Goal: Task Accomplishment & Management: Manage account settings

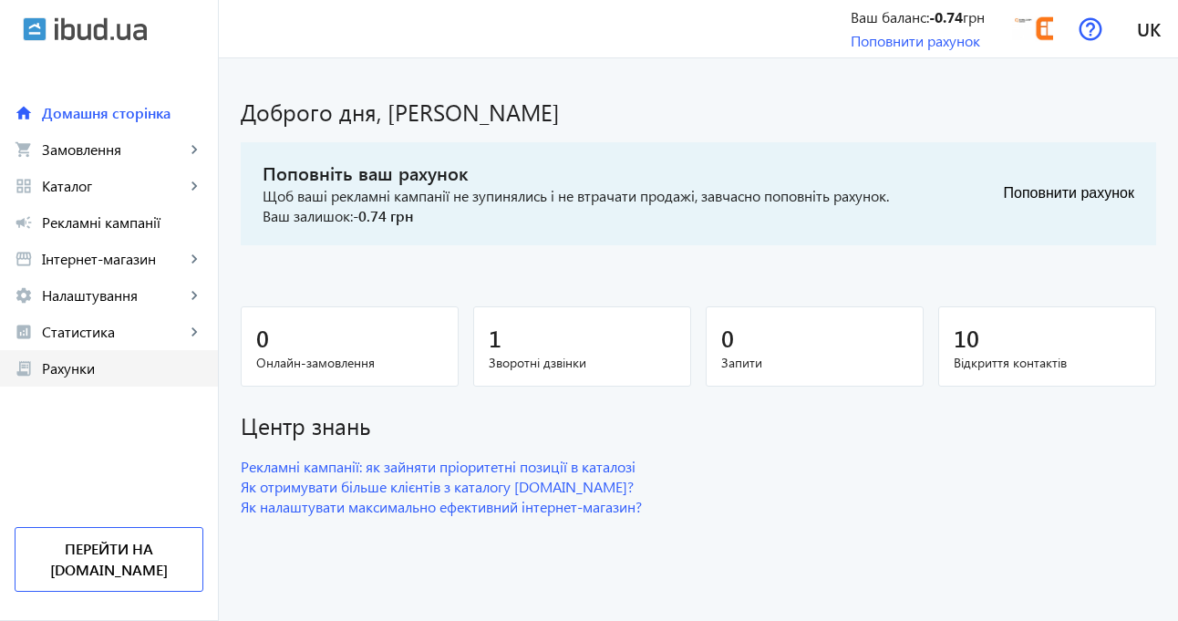
click at [72, 377] on link "receipt_long Рахунки" at bounding box center [109, 368] width 218 height 36
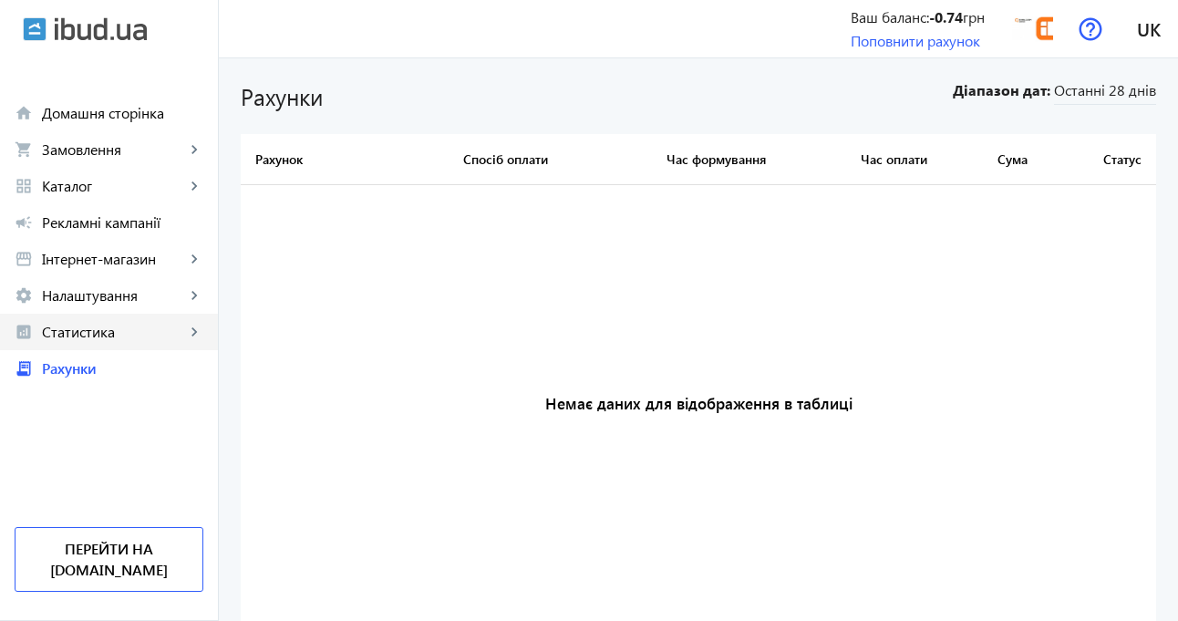
click at [73, 340] on span "Статистика" at bounding box center [113, 332] width 143 height 18
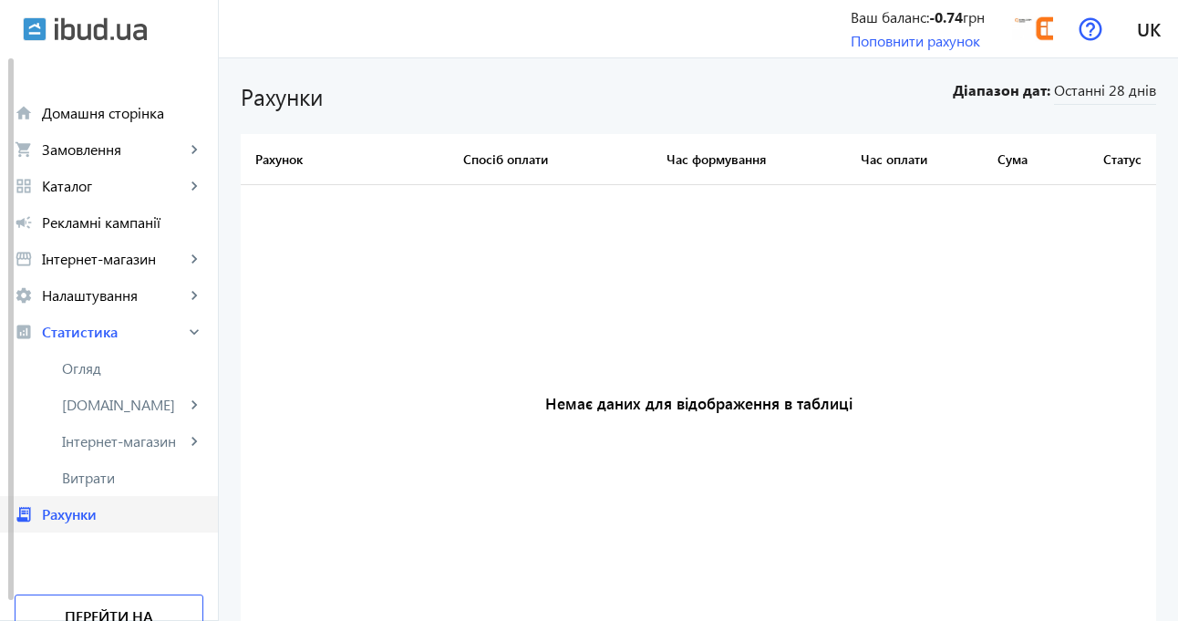
click at [74, 529] on link "receipt_long Рахунки" at bounding box center [109, 514] width 218 height 36
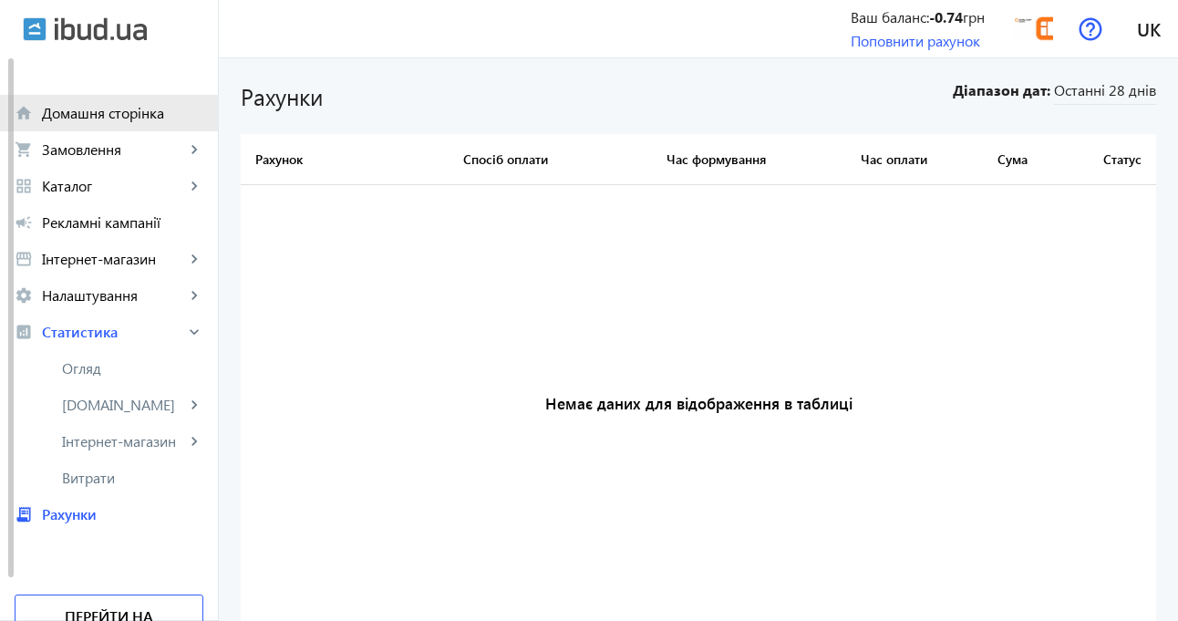
click at [95, 118] on span "Домашня сторінка" at bounding box center [122, 113] width 161 height 18
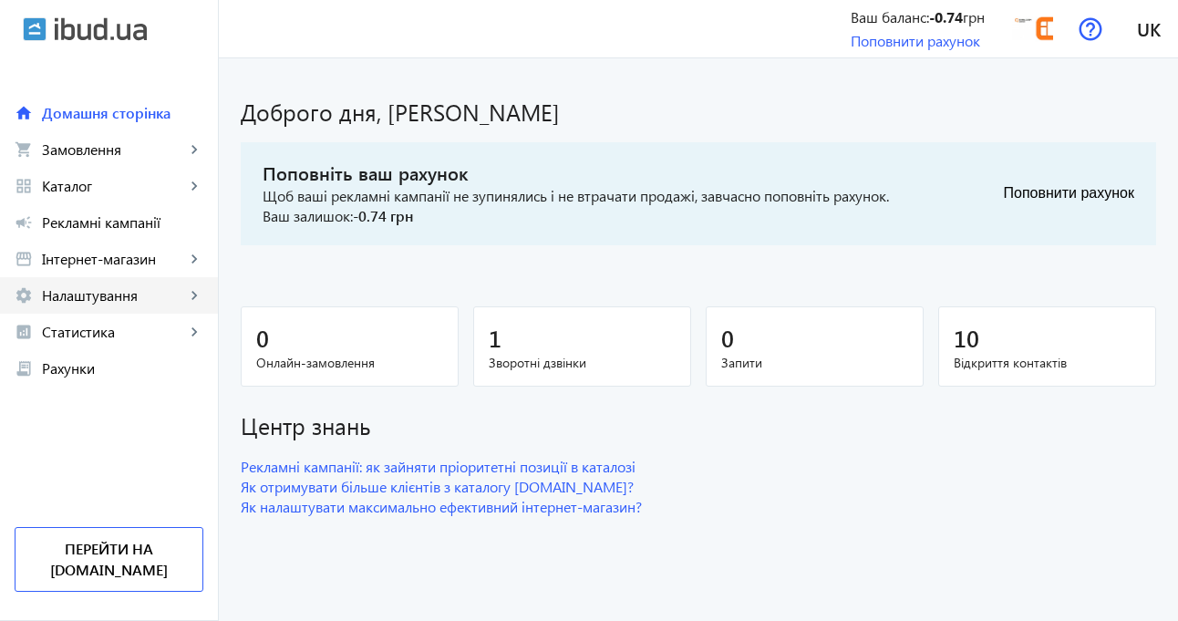
click at [87, 303] on span "Налаштування" at bounding box center [113, 295] width 143 height 18
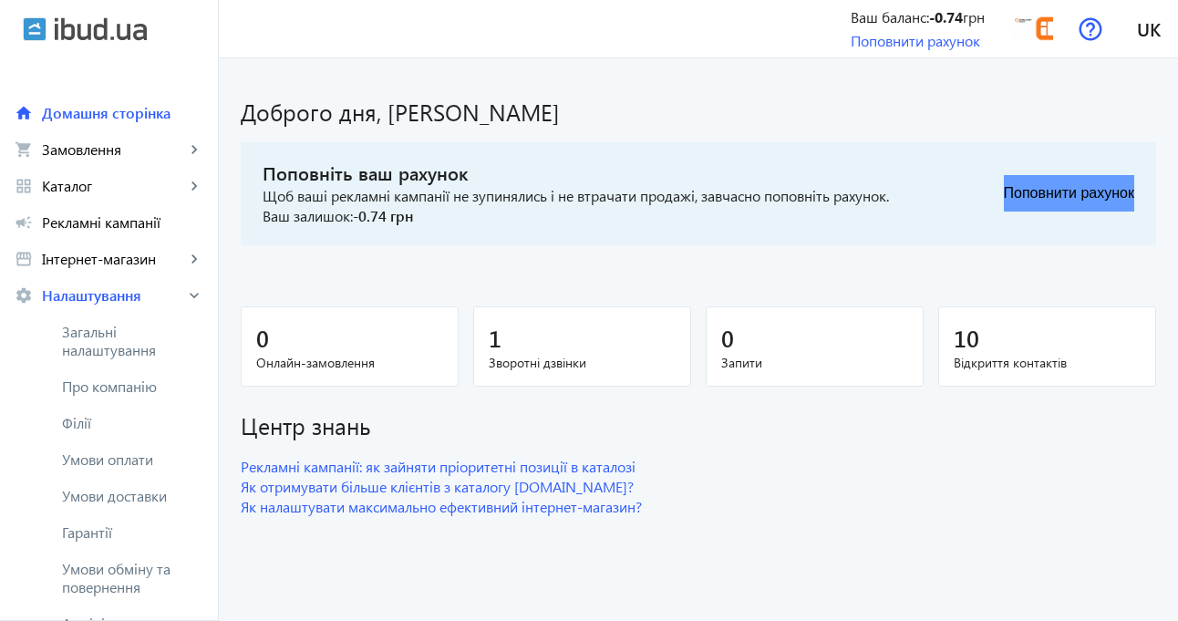
click at [1066, 192] on button "Поповнити рахунок" at bounding box center [1068, 193] width 130 height 36
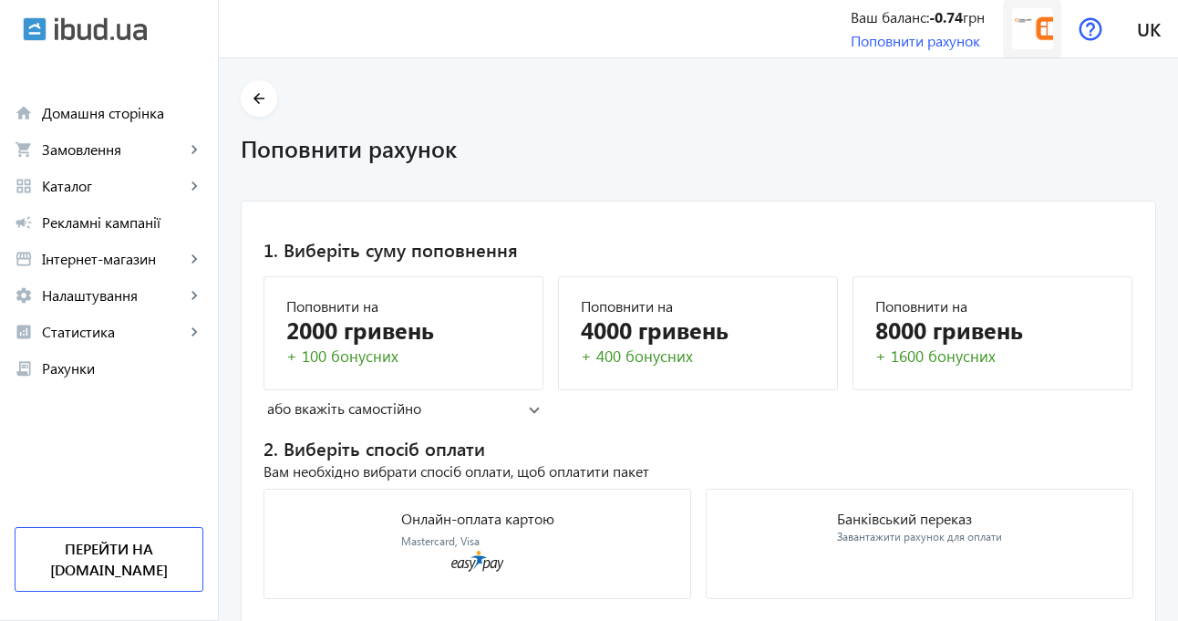
click at [1042, 26] on img at bounding box center [1032, 28] width 41 height 41
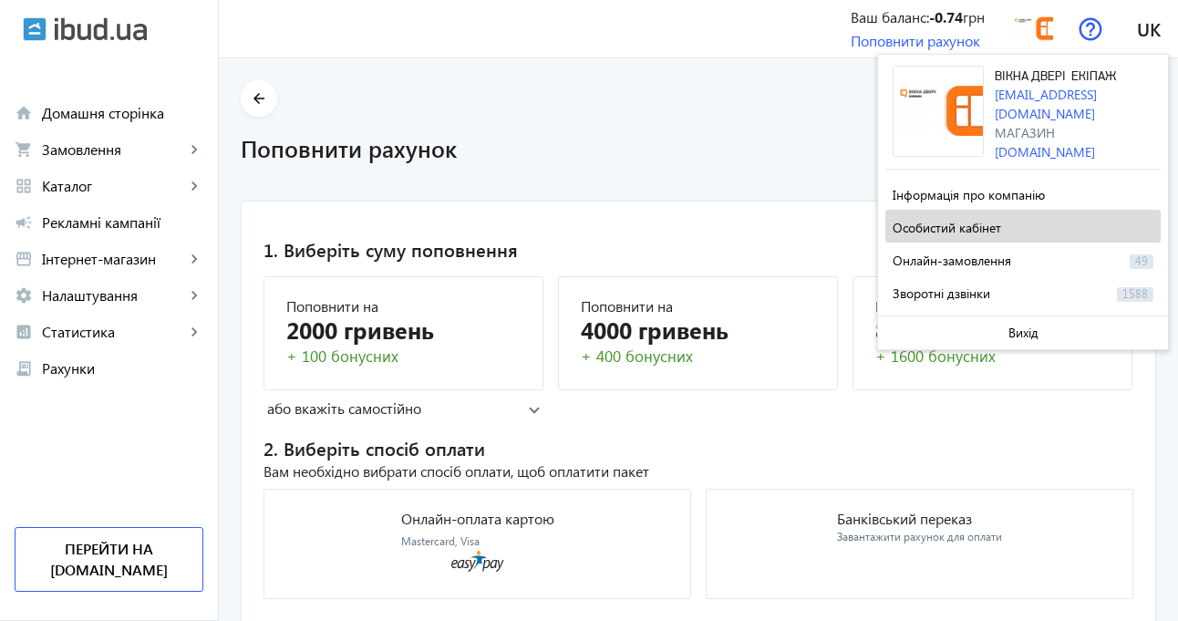
click at [952, 221] on span "Особистий кабінет" at bounding box center [946, 227] width 108 height 17
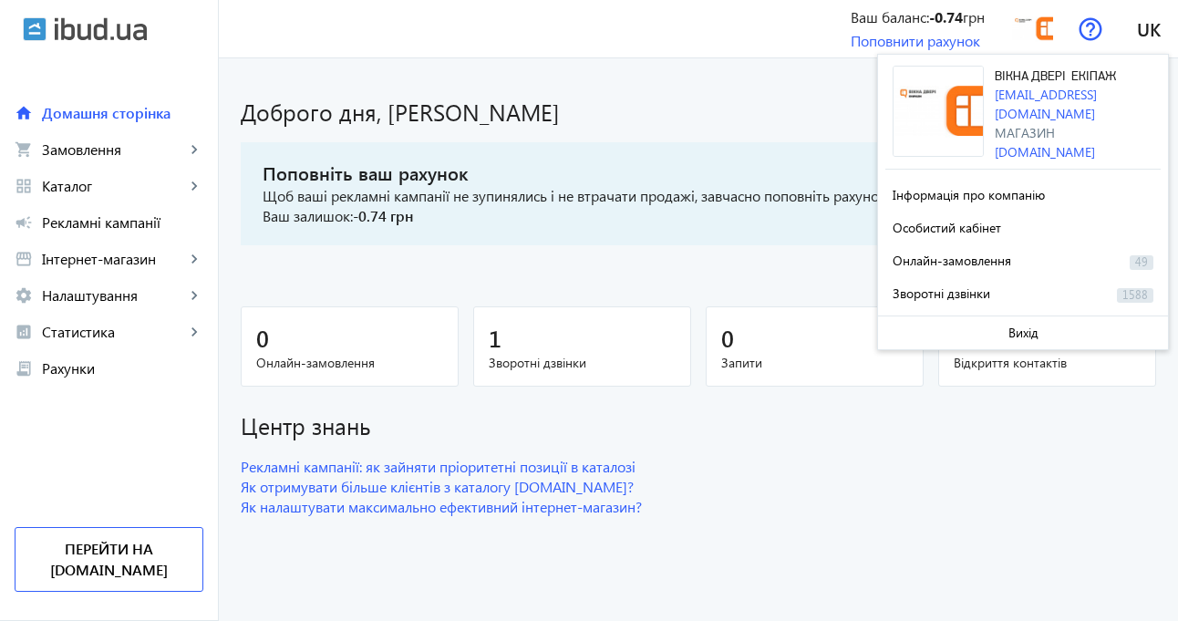
click at [508, 259] on div "Доброго дня, [PERSON_NAME] ваш рахунок Щоб ваші рекламні кампанії не зупинялись…" at bounding box center [698, 298] width 959 height 437
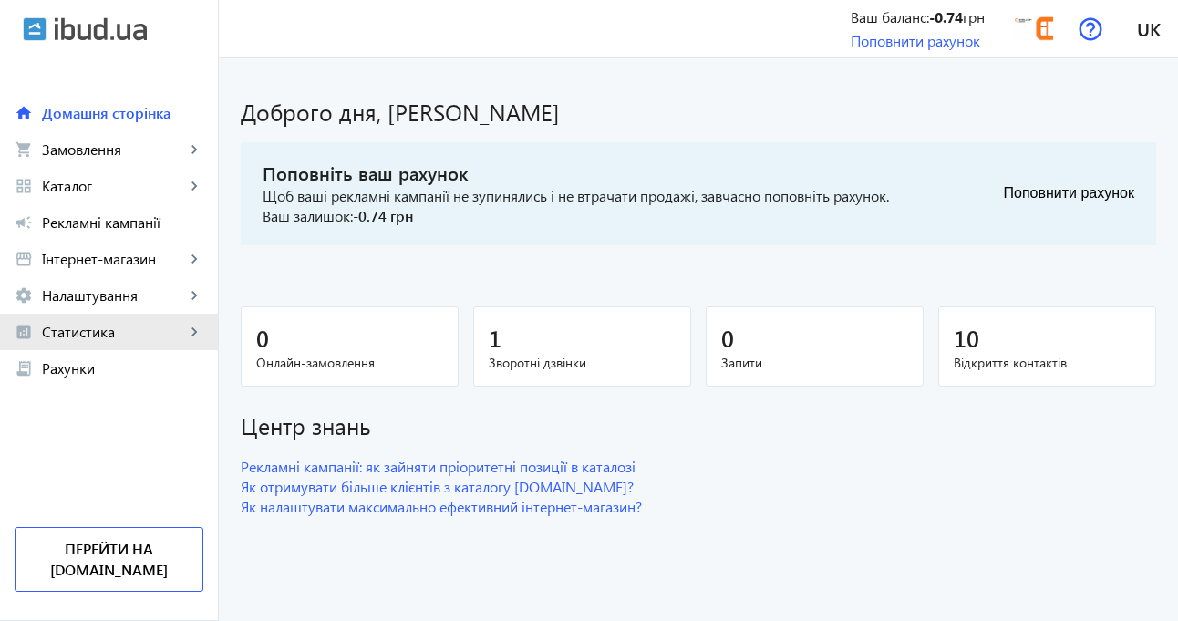
click at [89, 338] on span "Статистика" at bounding box center [113, 332] width 143 height 18
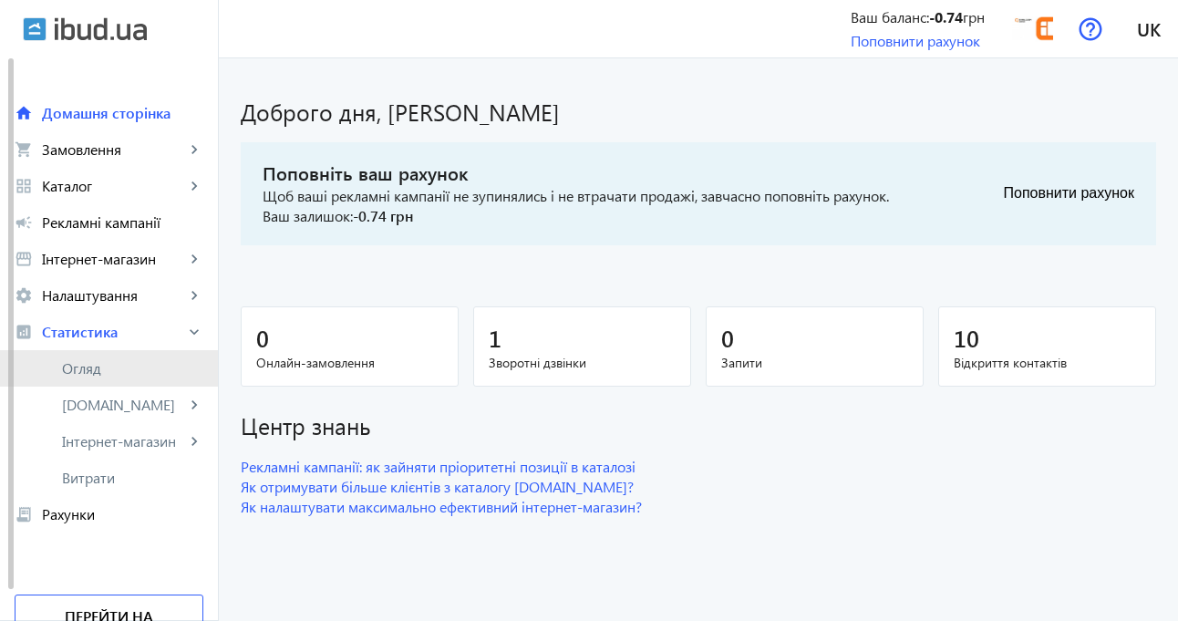
click at [82, 375] on span "Огляд" at bounding box center [132, 368] width 141 height 18
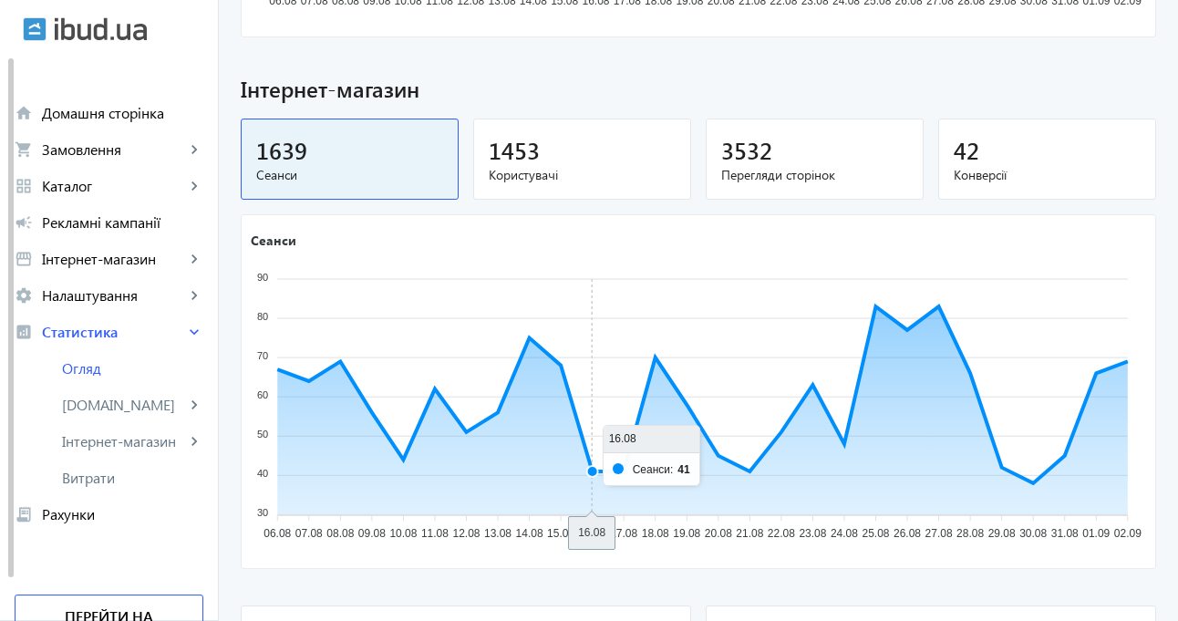
scroll to position [1258, 0]
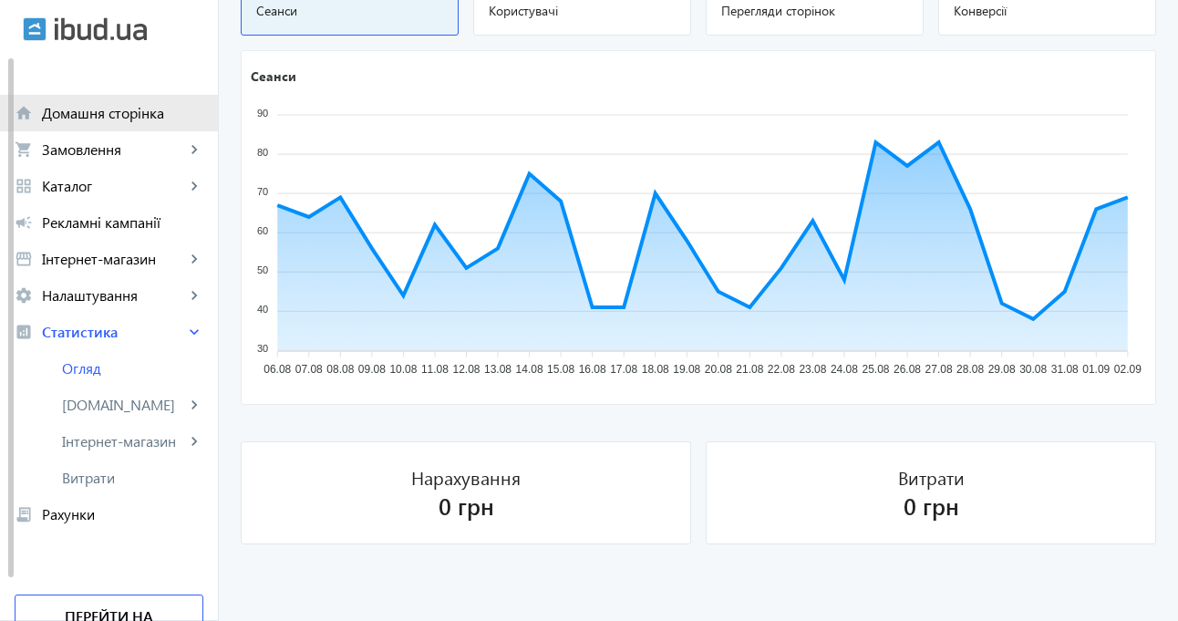
click at [87, 116] on span "Домашня сторінка" at bounding box center [122, 113] width 161 height 18
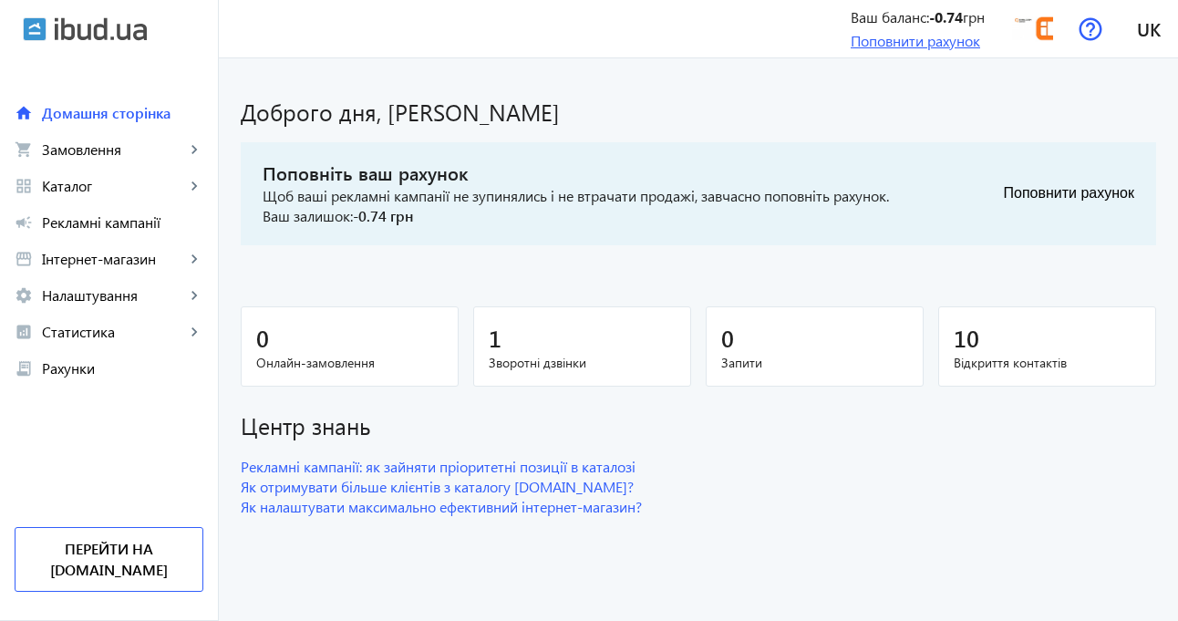
click at [922, 43] on link "Поповнити рахунок" at bounding box center [914, 40] width 129 height 19
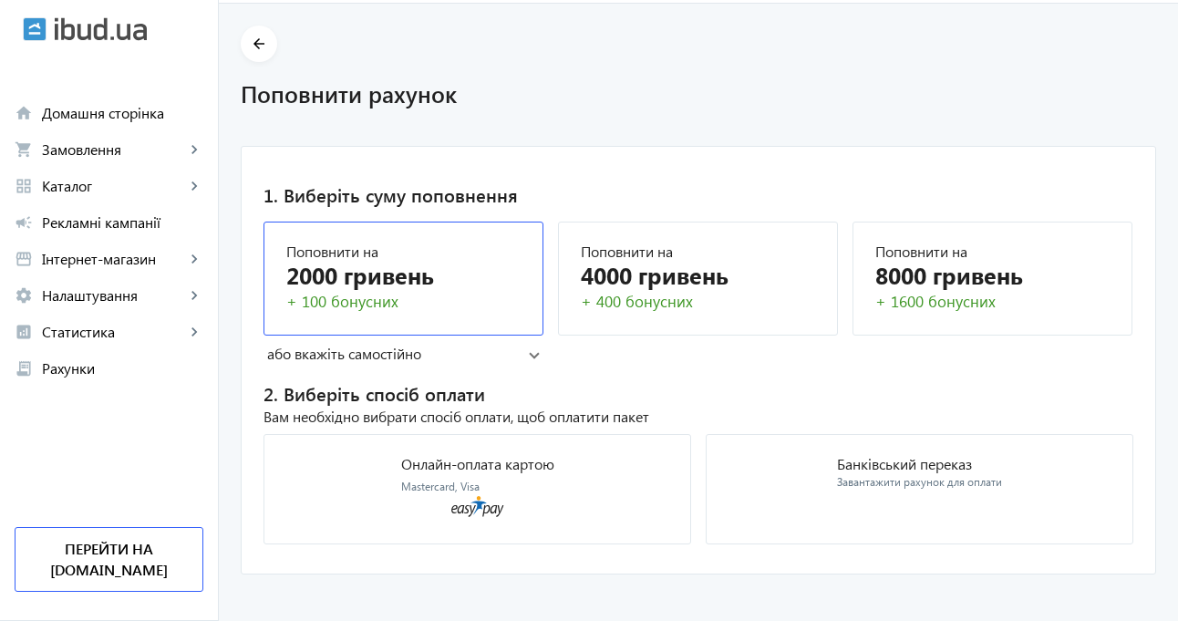
scroll to position [70, 0]
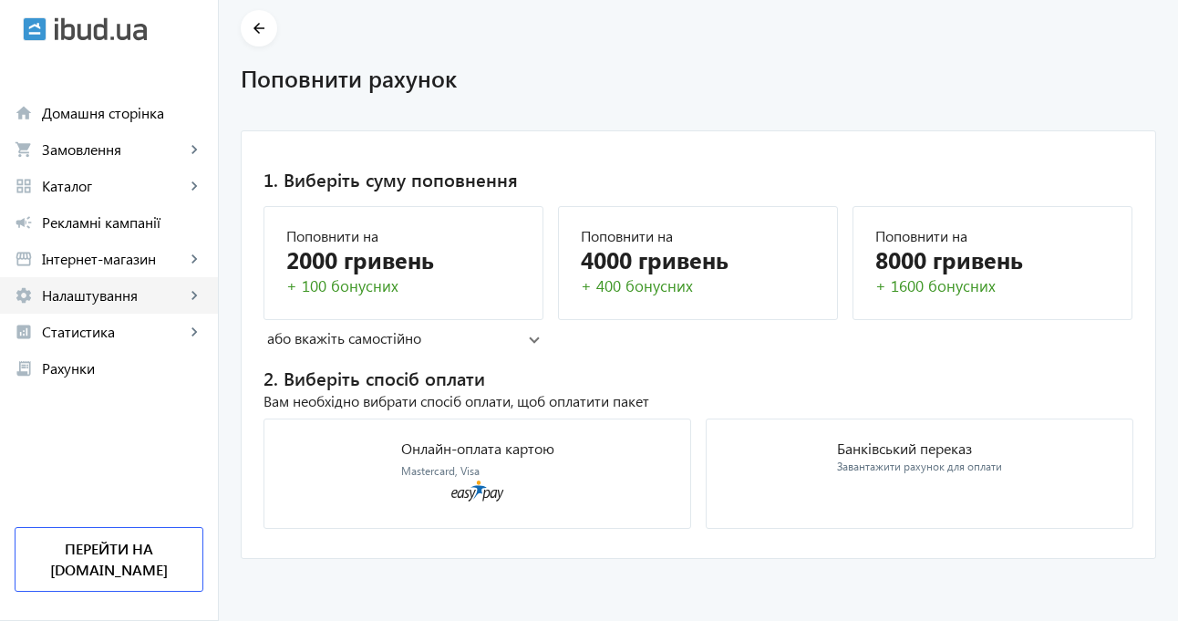
click at [106, 306] on link "settings Налаштування keyboard_arrow_right" at bounding box center [109, 295] width 218 height 36
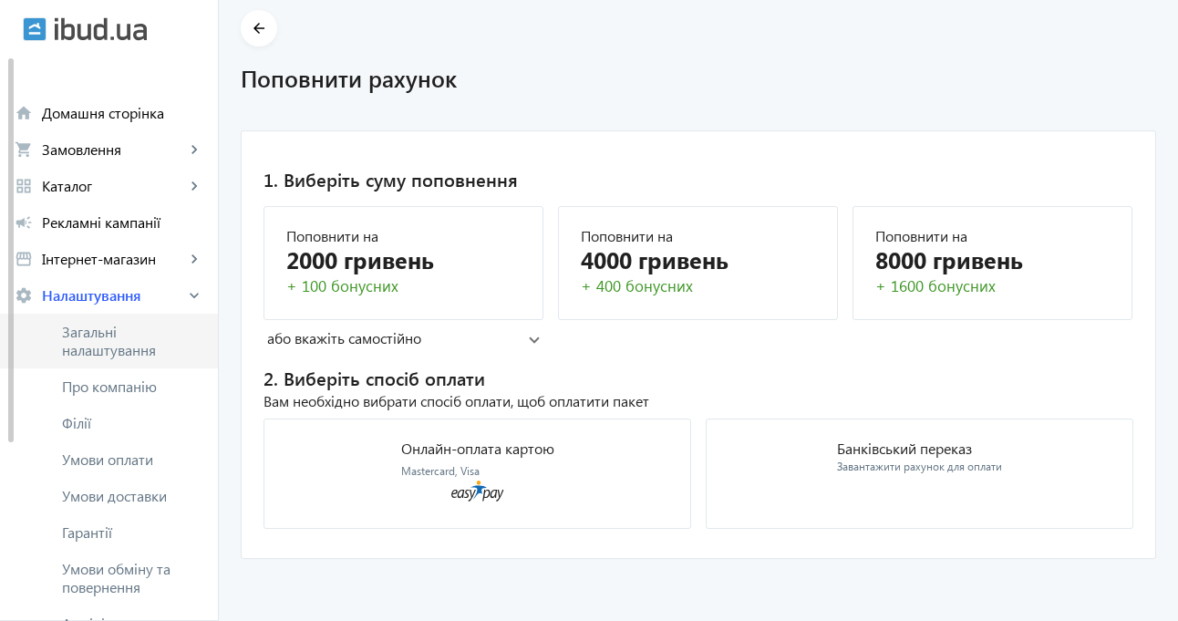
click at [105, 347] on span "Загальні налаштування" at bounding box center [132, 341] width 141 height 36
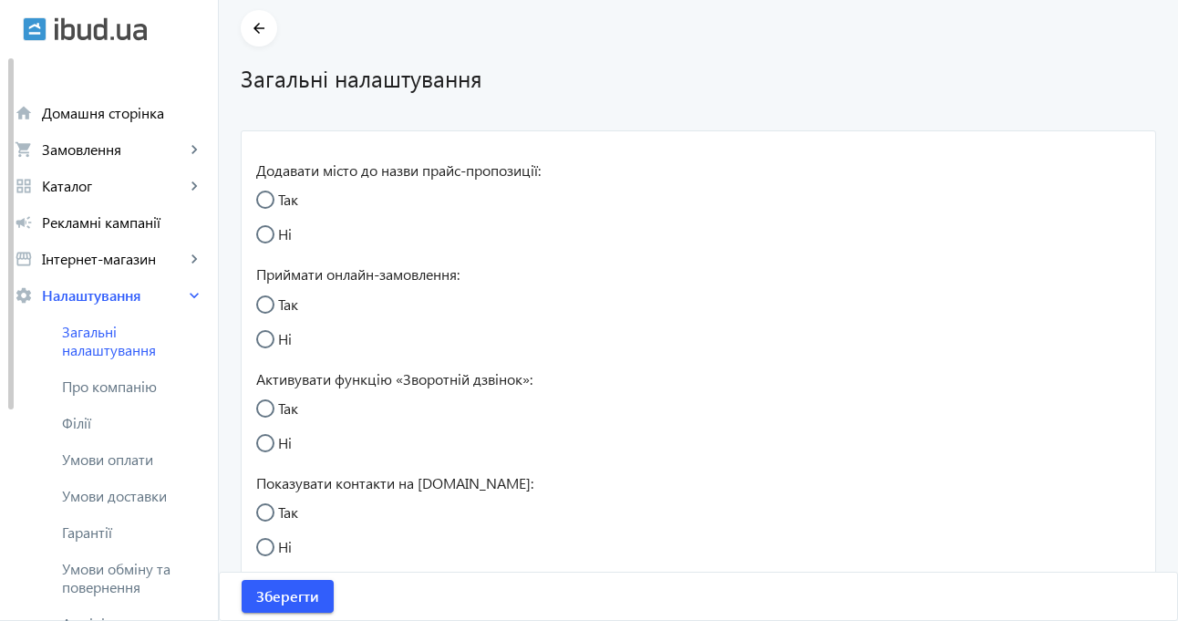
radio input "true"
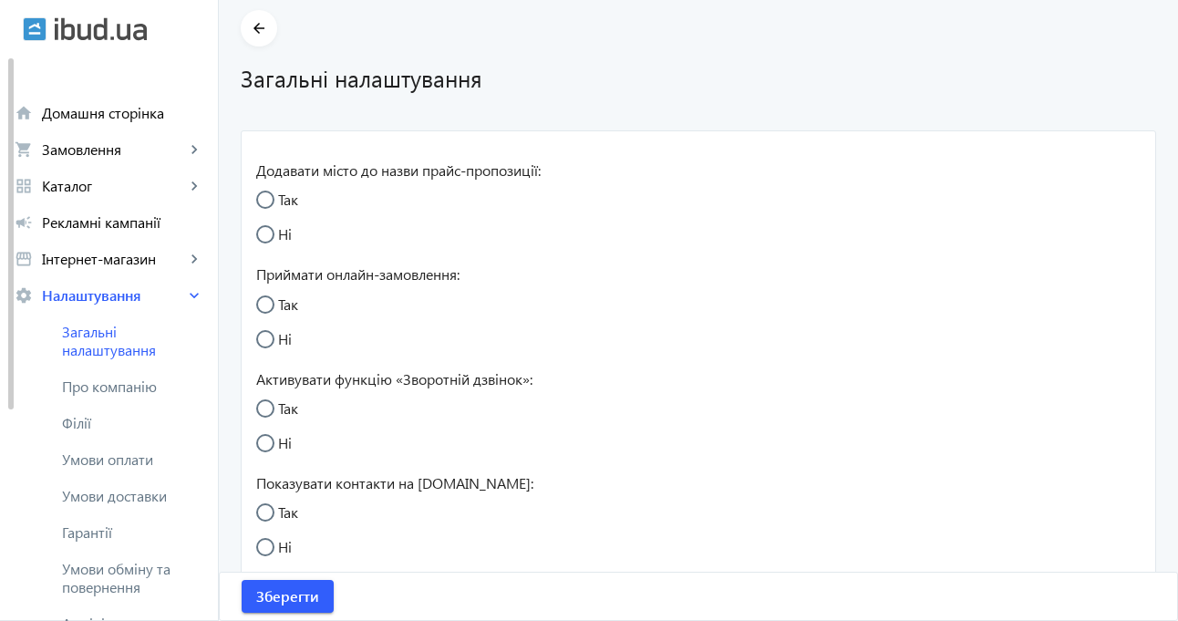
radio input "true"
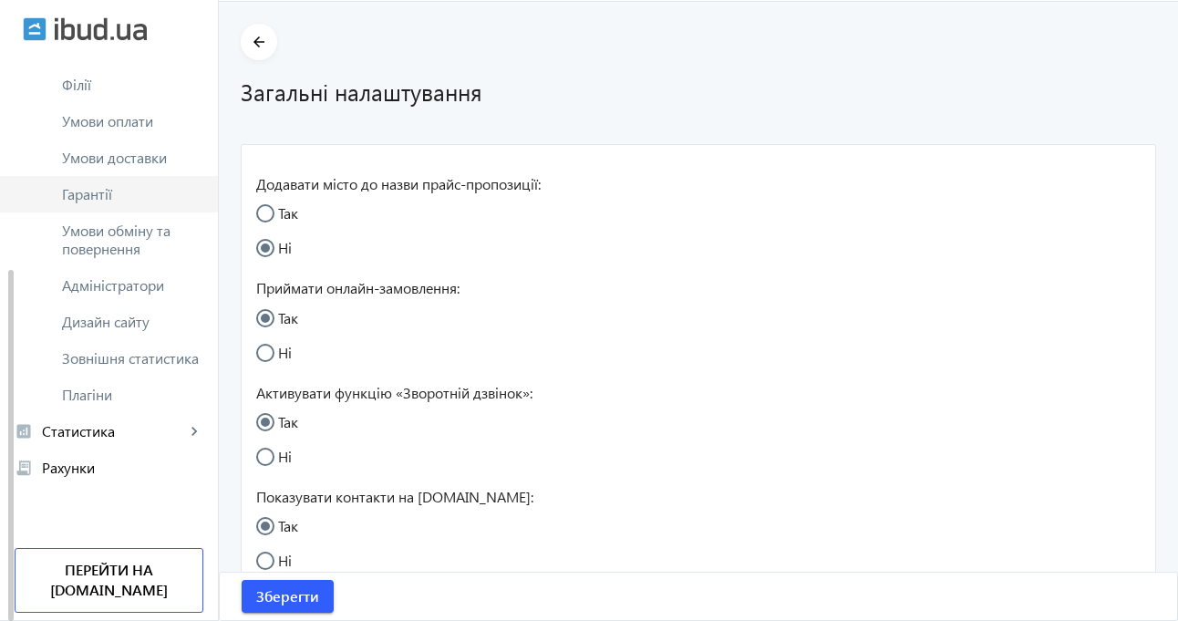
scroll to position [91, 0]
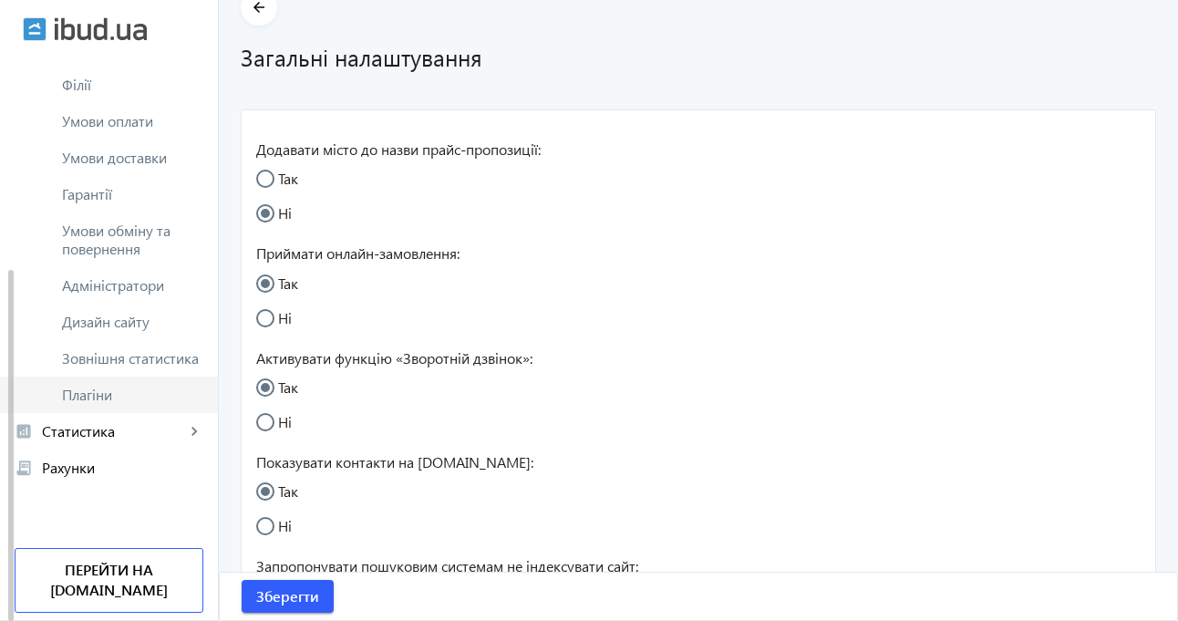
click at [101, 405] on link "Плагіни" at bounding box center [109, 394] width 218 height 36
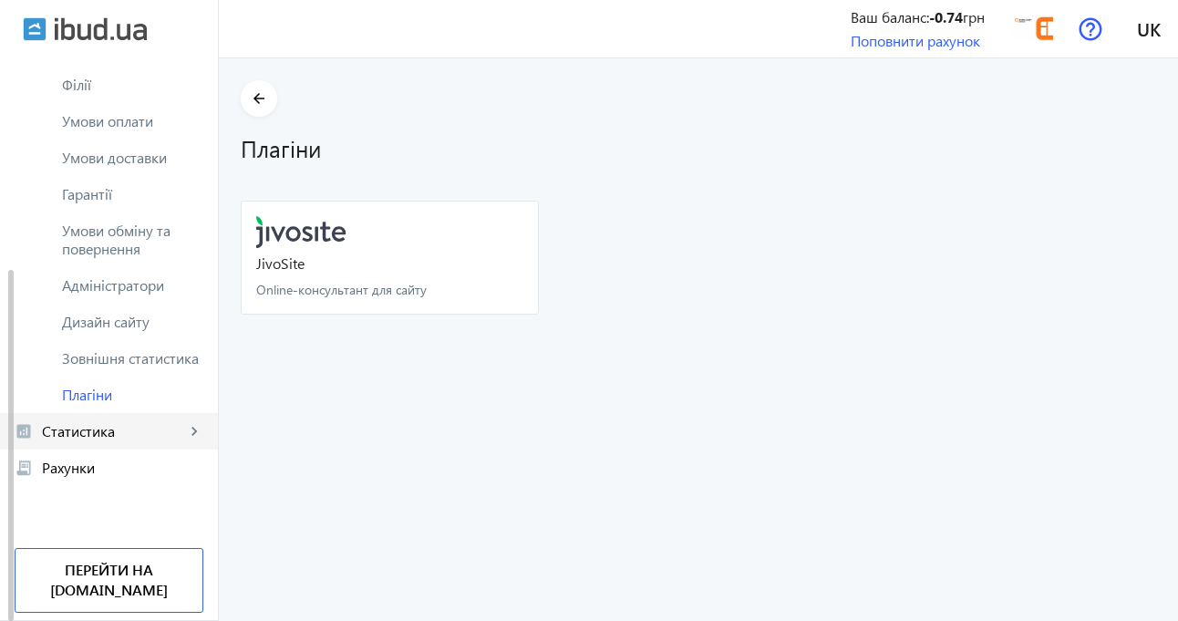
click at [81, 426] on span "Статистика" at bounding box center [113, 431] width 143 height 18
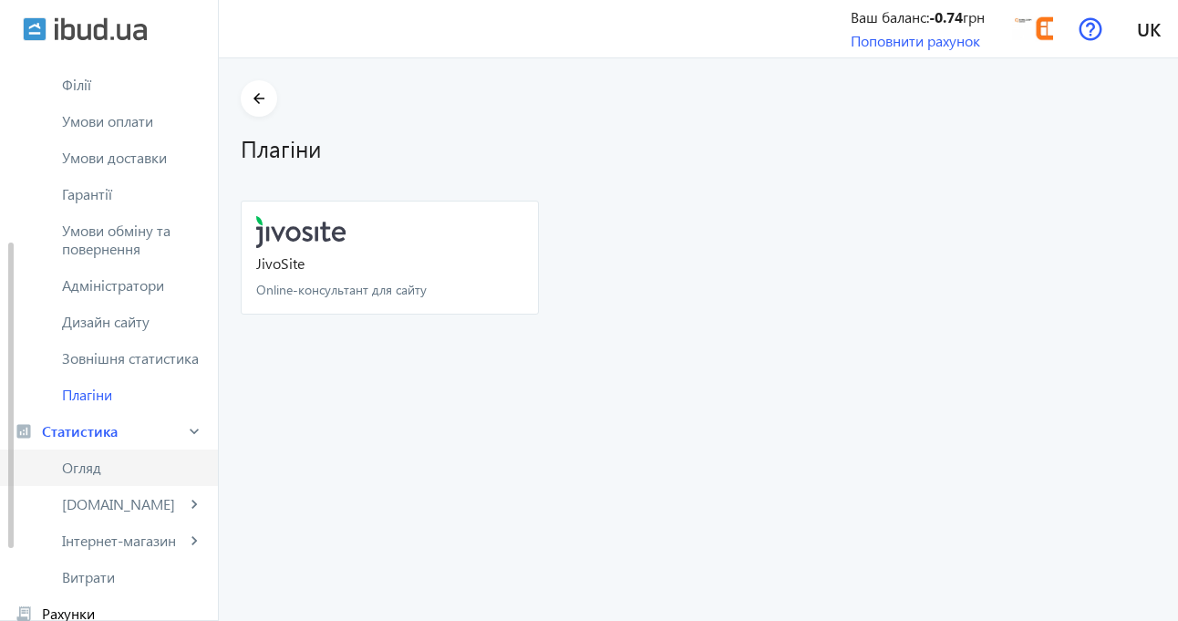
click at [108, 472] on span "Огляд" at bounding box center [132, 467] width 141 height 18
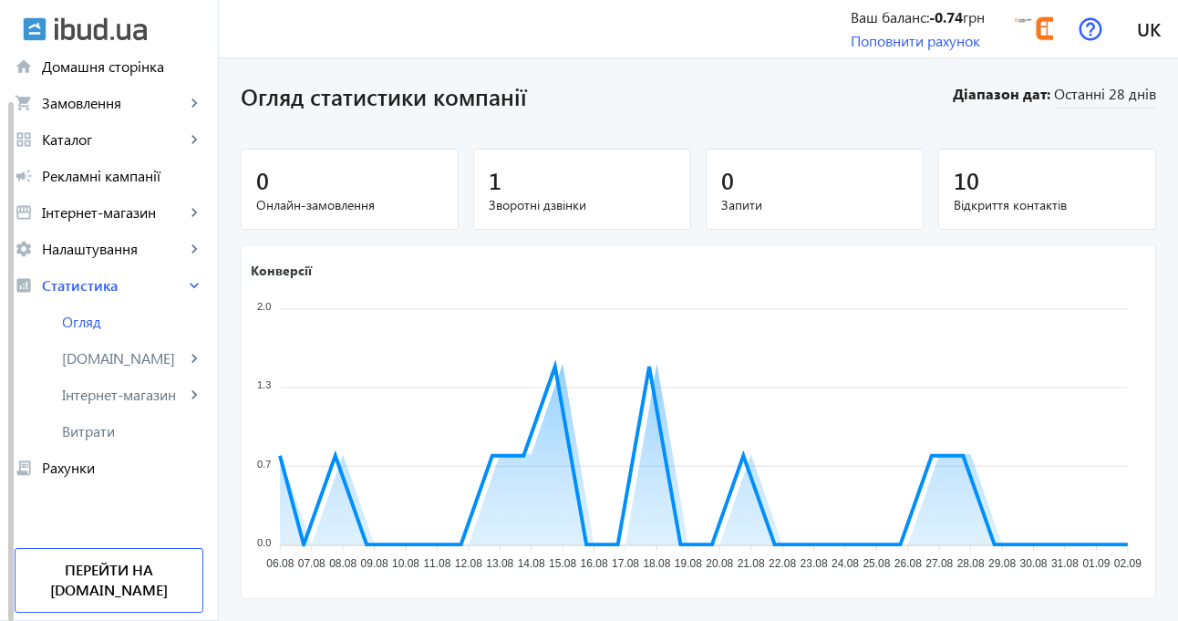
scroll to position [273, 0]
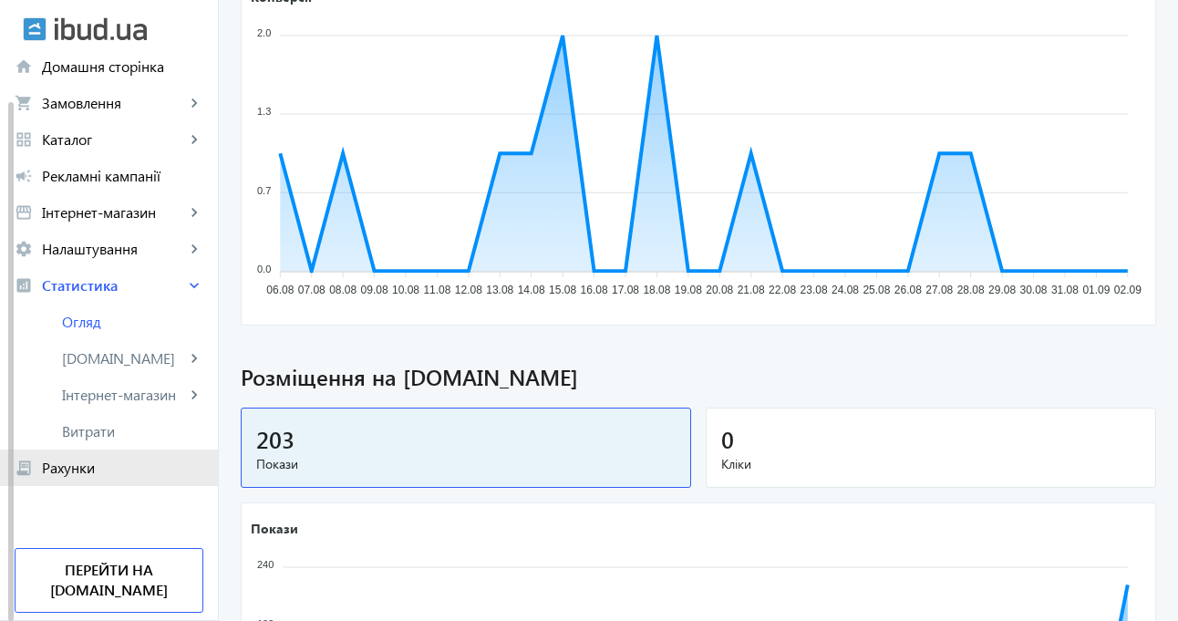
click at [70, 465] on span "Рахунки" at bounding box center [122, 467] width 161 height 18
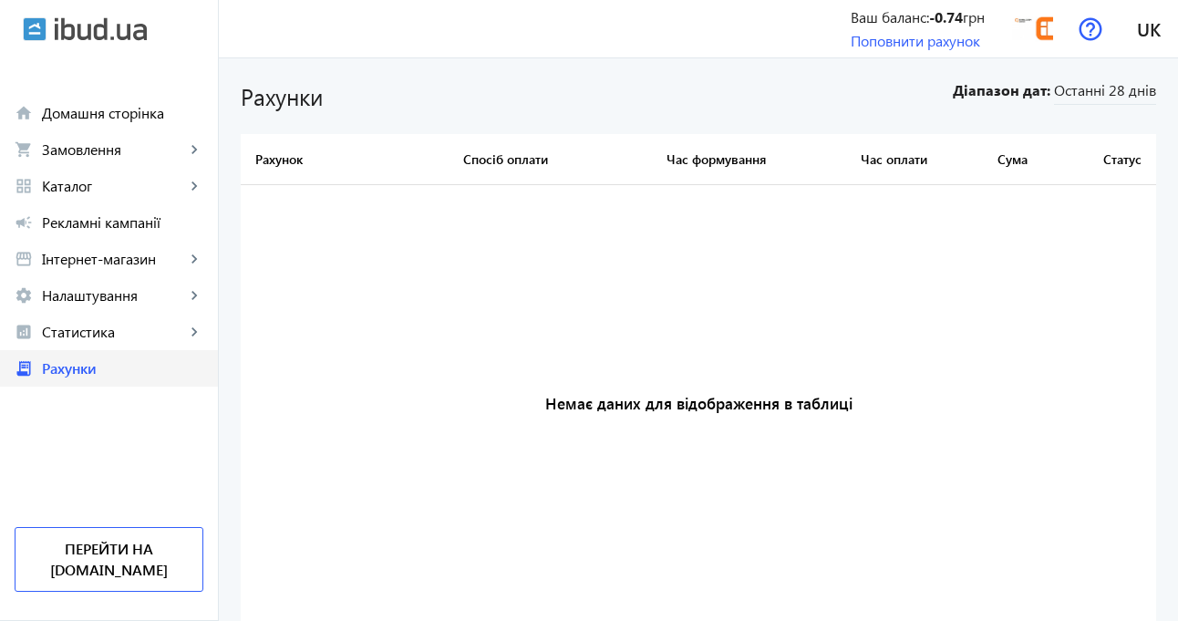
click at [80, 374] on span "Рахунки" at bounding box center [122, 368] width 161 height 18
click at [1118, 87] on span "Останні 28 днів" at bounding box center [1105, 92] width 102 height 25
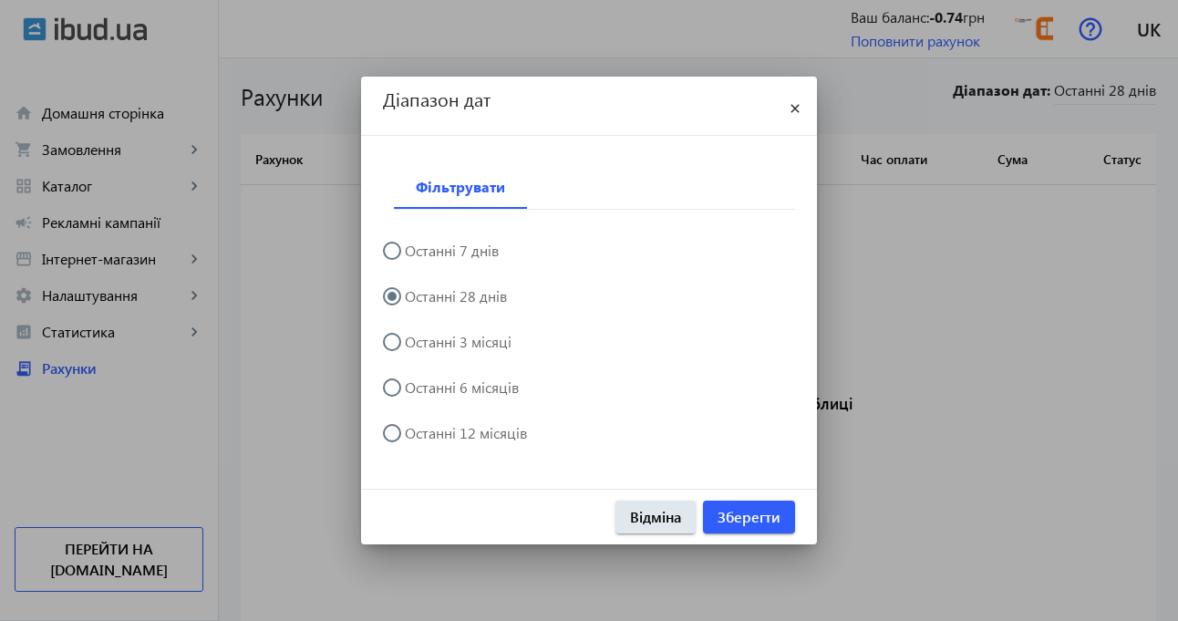
click at [429, 436] on label "Останні 12 місяців" at bounding box center [464, 433] width 126 height 15
click at [419, 436] on input "Останні 12 місяців" at bounding box center [401, 442] width 36 height 36
radio input "true"
click at [732, 507] on button "Зберегти" at bounding box center [749, 516] width 92 height 33
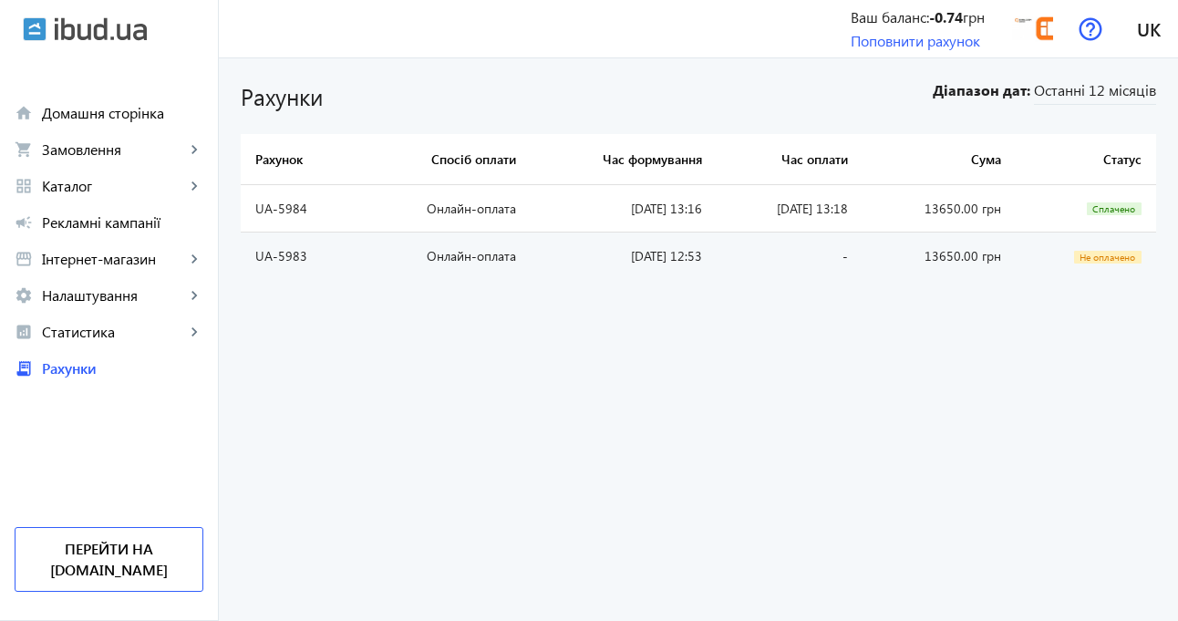
click at [966, 207] on td "13650.00 грн" at bounding box center [938, 208] width 153 height 47
click at [825, 201] on td "[DATE] 13:18" at bounding box center [789, 208] width 146 height 47
click at [716, 209] on td "[DATE] 13:18" at bounding box center [789, 208] width 146 height 47
drag, startPoint x: 385, startPoint y: 218, endPoint x: 353, endPoint y: 218, distance: 31.9
click at [378, 218] on td "Онлайн-оплата" at bounding box center [444, 208] width 172 height 47
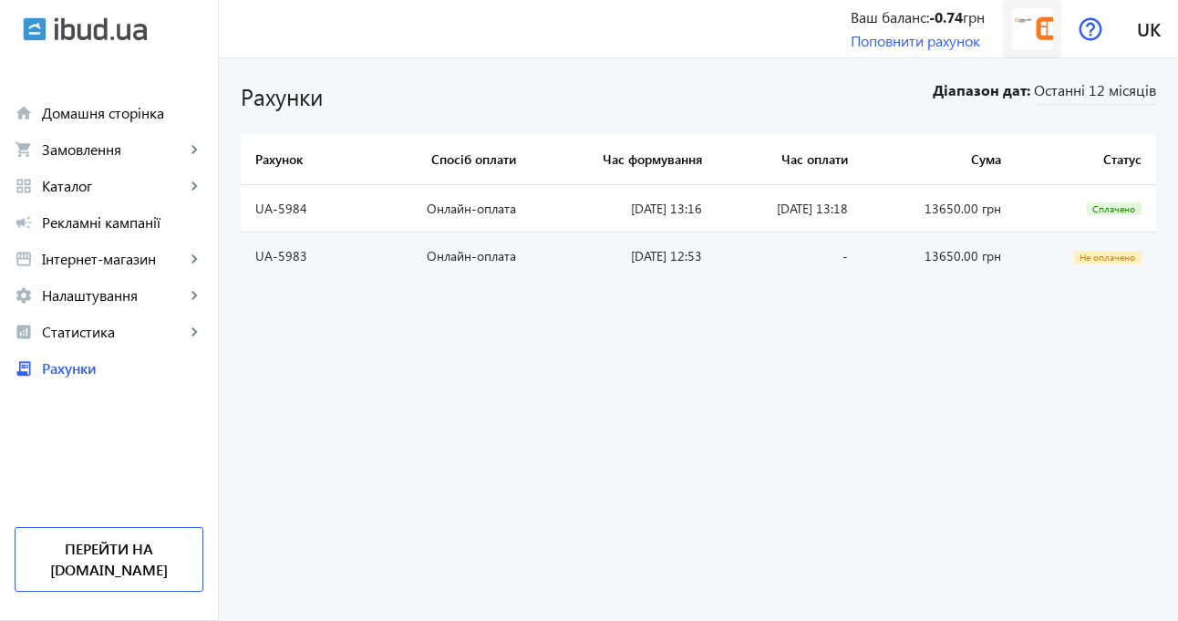
click at [1031, 20] on img at bounding box center [1032, 28] width 41 height 41
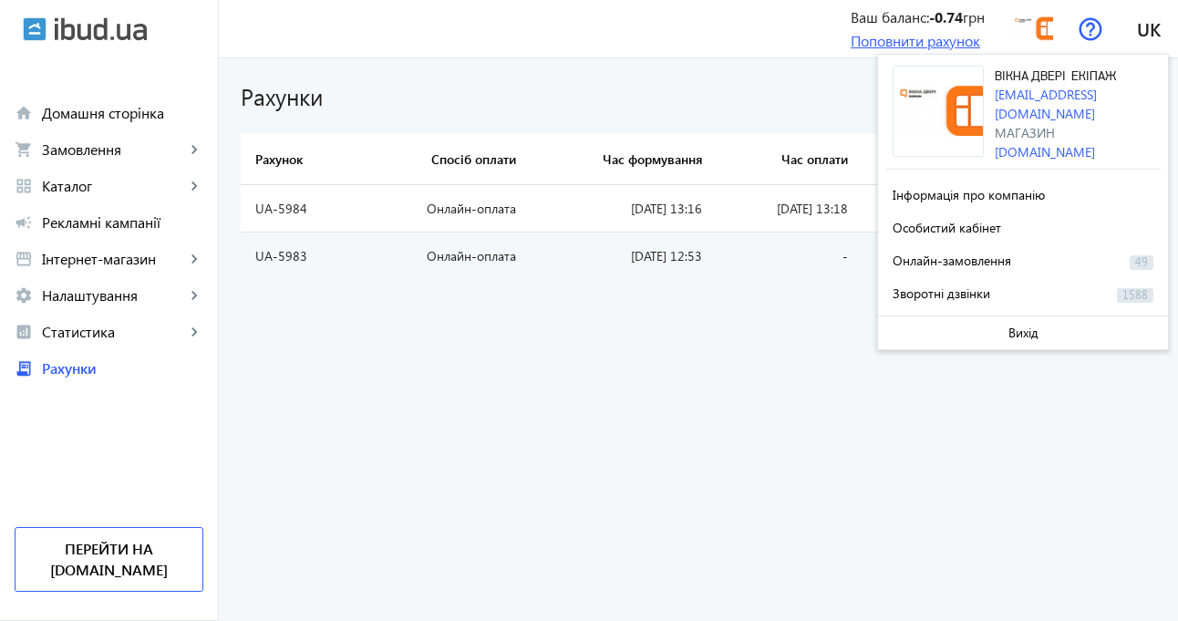
click at [865, 40] on link "Поповнити рахунок" at bounding box center [914, 40] width 129 height 19
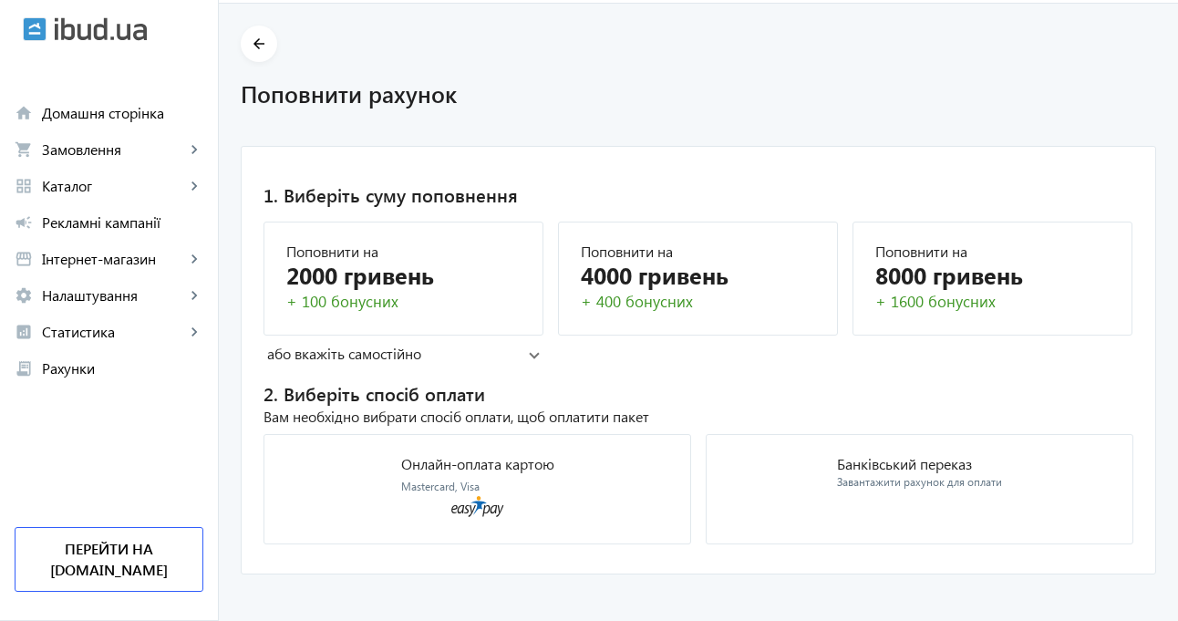
scroll to position [70, 0]
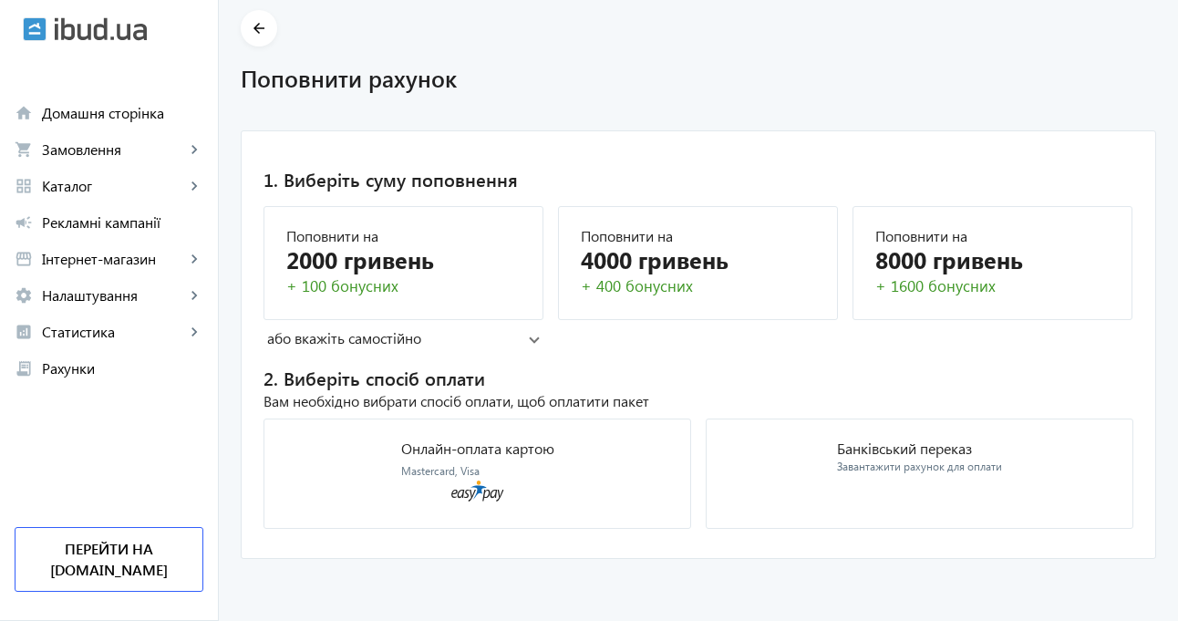
click at [500, 339] on mat-panel-title "або вкажіть самостійно" at bounding box center [398, 338] width 262 height 20
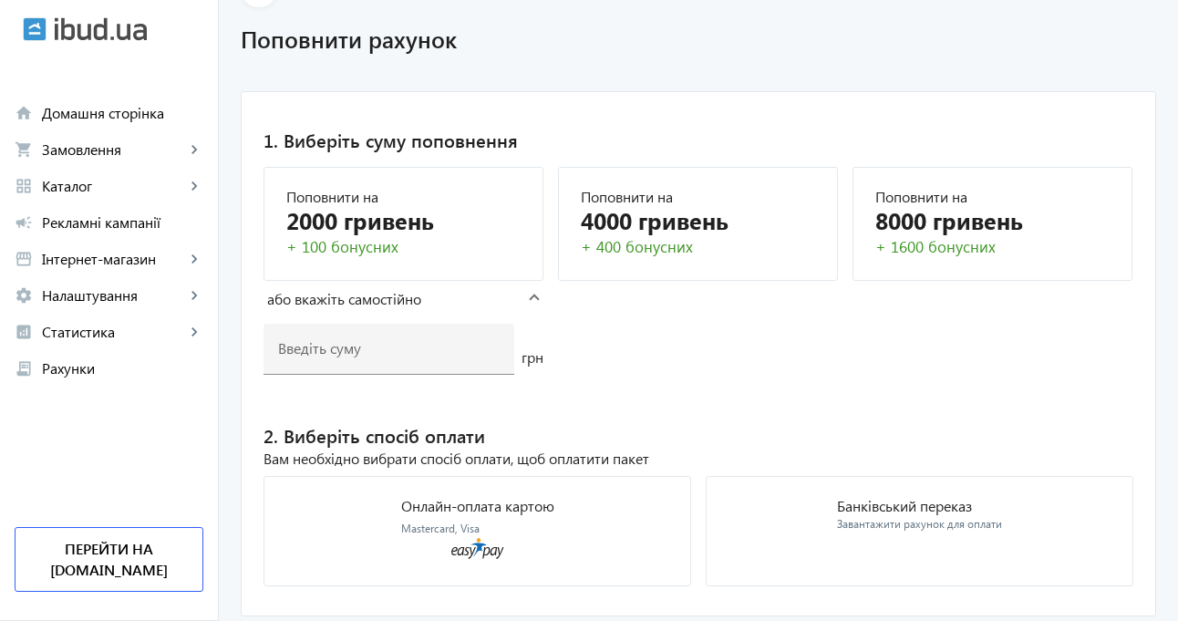
scroll to position [167, 0]
